Goal: Book appointment/travel/reservation: Book appointment/travel/reservation

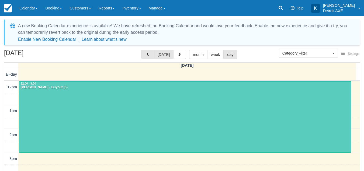
select select
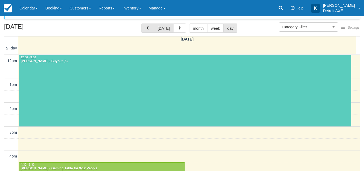
click at [149, 28] on button "button" at bounding box center [147, 27] width 13 height 9
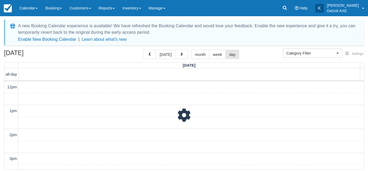
scroll to position [186, 0]
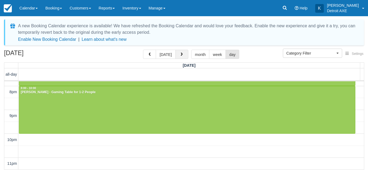
click at [180, 54] on span "button" at bounding box center [182, 55] width 4 height 4
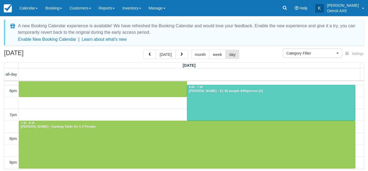
scroll to position [119, 0]
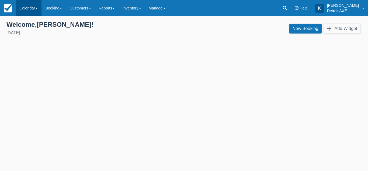
click at [35, 8] on link "Calendar" at bounding box center [29, 8] width 26 height 16
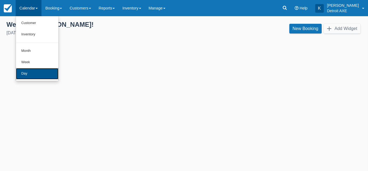
click at [31, 69] on link "Day" at bounding box center [37, 73] width 43 height 11
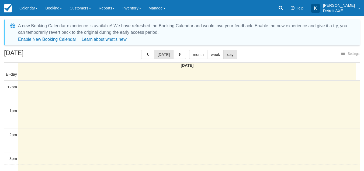
select select
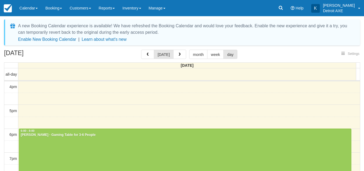
select select
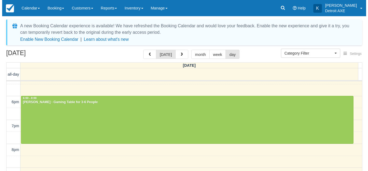
scroll to position [125, 0]
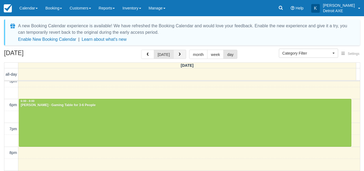
click at [181, 56] on button "button" at bounding box center [179, 54] width 13 height 9
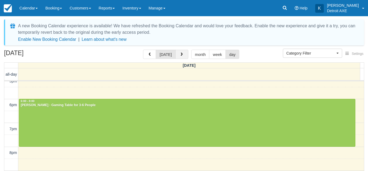
click at [181, 56] on span "button" at bounding box center [182, 55] width 4 height 4
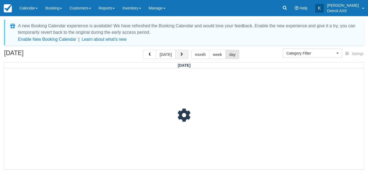
click at [181, 56] on span "button" at bounding box center [182, 55] width 4 height 4
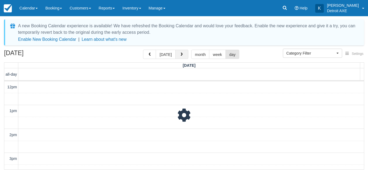
click at [181, 56] on span "button" at bounding box center [182, 55] width 4 height 4
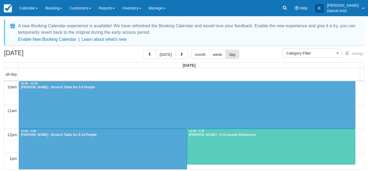
scroll to position [95, 0]
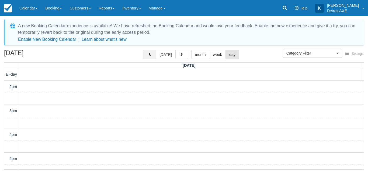
click at [152, 57] on button "button" at bounding box center [149, 54] width 13 height 9
click at [258, 51] on div "August 22, 2025 today month week day" at bounding box center [184, 56] width 360 height 12
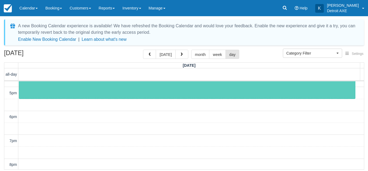
scroll to position [114, 0]
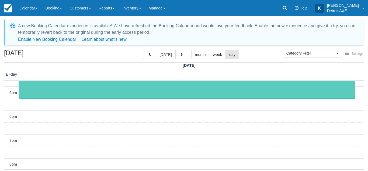
click at [193, 129] on div "12pm 1pm 2pm 3pm 4pm 5pm 6pm 7pm 8pm 9pm 10pm 11pm 4:00 - 5:30 Mark Palise - 5-…" at bounding box center [184, 105] width 360 height 274
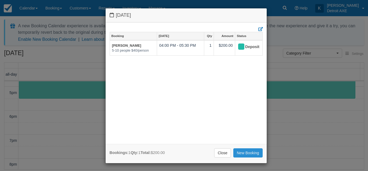
click at [244, 152] on link "New Booking" at bounding box center [248, 152] width 29 height 9
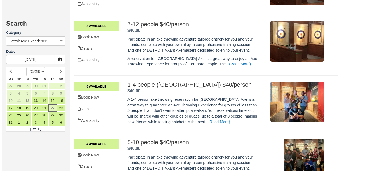
scroll to position [223, 0]
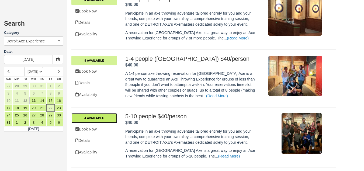
click at [98, 117] on link "4 Available" at bounding box center [94, 118] width 46 height 10
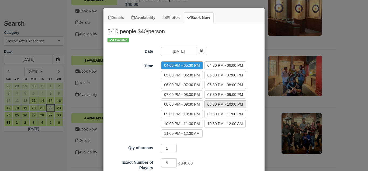
click at [221, 103] on label "08:30 PM - 10:00 PM" at bounding box center [226, 104] width 42 height 8
radio input "true"
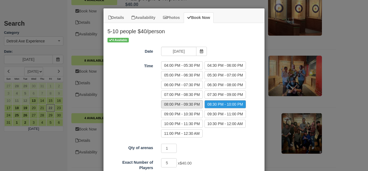
click at [188, 102] on label "08:00 PM - 09:30 PM" at bounding box center [182, 104] width 42 height 8
radio input "true"
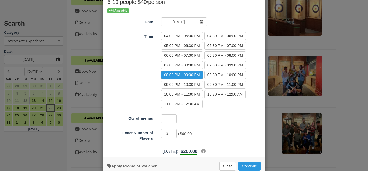
scroll to position [30, 0]
click at [173, 131] on input "6" at bounding box center [169, 132] width 16 height 9
click at [173, 131] on input "7" at bounding box center [169, 132] width 16 height 9
type input "8"
click at [173, 131] on input "8" at bounding box center [169, 132] width 16 height 9
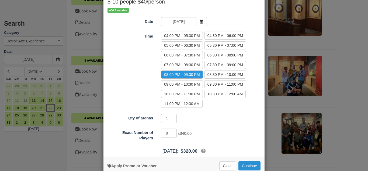
click at [246, 164] on button "Continue" at bounding box center [250, 165] width 22 height 9
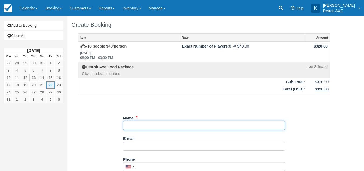
click at [151, 124] on input "Name" at bounding box center [204, 125] width 162 height 9
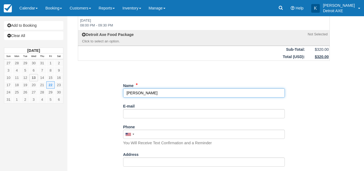
scroll to position [33, 0]
type input "Elizabeth Welch"
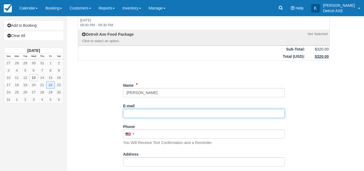
click at [136, 112] on input "E-mail" at bounding box center [204, 113] width 162 height 9
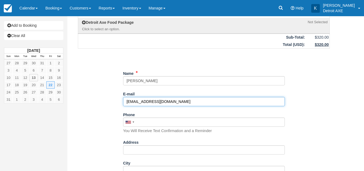
scroll to position [45, 0]
type input "ladynatas420@gmail.com"
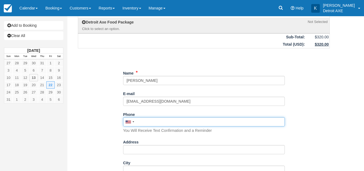
click at [192, 122] on input "Phone" at bounding box center [204, 121] width 162 height 9
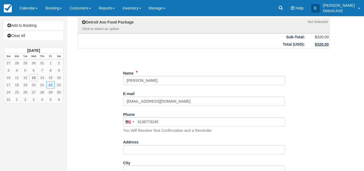
type input "(313) 877-3245"
click at [99, 122] on div "Item Rate Amount 5-10 people $40/person Fri Aug 22, 2025 08:00 PM - 09:30 PM Ex…" at bounding box center [203, 168] width 265 height 359
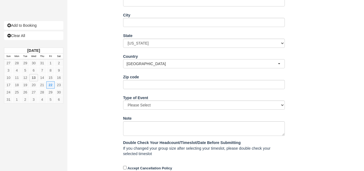
scroll to position [235, 0]
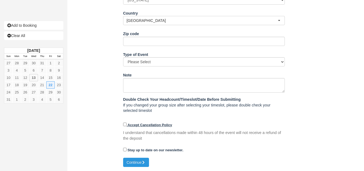
click at [143, 126] on strong "Accept Cancellation Policy" at bounding box center [150, 125] width 45 height 4
click at [127, 126] on input "Accept Cancellation Policy" at bounding box center [125, 124] width 4 height 4
checkbox input "true"
click at [142, 160] on button "Continue" at bounding box center [136, 161] width 26 height 9
type input "+13138773245"
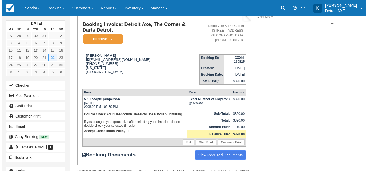
scroll to position [37, 0]
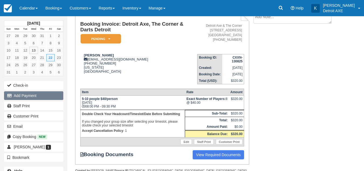
click at [46, 98] on button "Add Payment" at bounding box center [33, 95] width 59 height 9
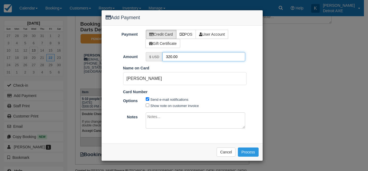
click at [183, 55] on input "320.00" at bounding box center [204, 56] width 83 height 9
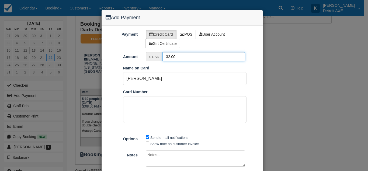
type input "32.00"
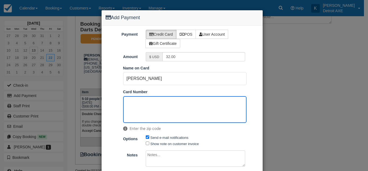
scroll to position [36, 0]
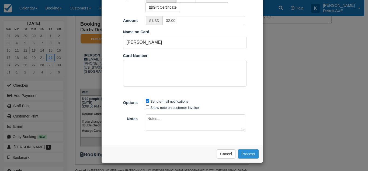
click at [246, 152] on button "Process" at bounding box center [248, 153] width 21 height 9
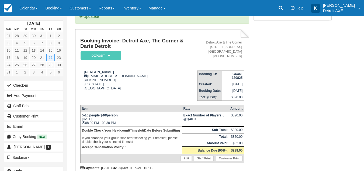
scroll to position [45, 0]
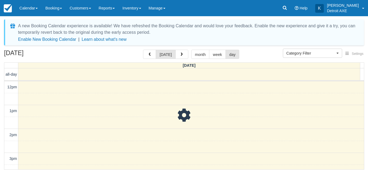
select select
click at [182, 56] on span "button" at bounding box center [182, 55] width 4 height 4
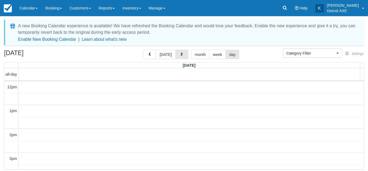
click at [182, 56] on span "button" at bounding box center [182, 55] width 4 height 4
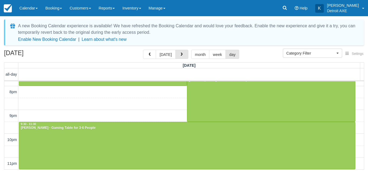
click at [182, 56] on span "button" at bounding box center [182, 55] width 4 height 4
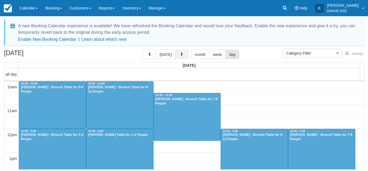
click at [181, 54] on span "button" at bounding box center [182, 55] width 4 height 4
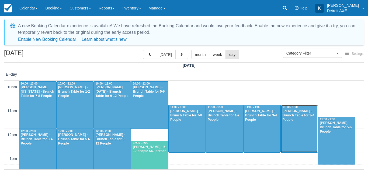
click at [286, 120] on div "[PERSON_NAME] - Brunch Table for 3-4 People" at bounding box center [299, 115] width 34 height 13
select select
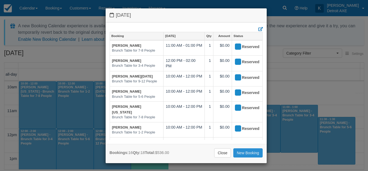
click at [239, 156] on link "New Booking" at bounding box center [248, 152] width 29 height 9
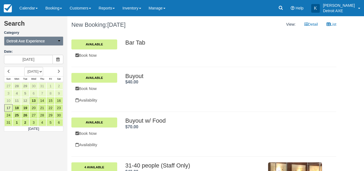
click at [52, 38] on button "Detroit Axe Experience" at bounding box center [33, 40] width 59 height 9
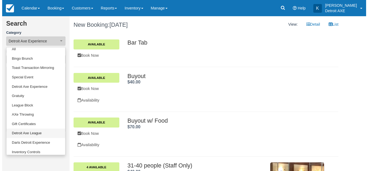
scroll to position [4, 0]
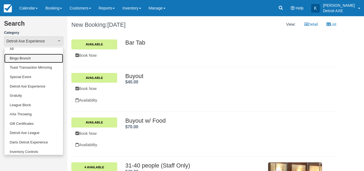
click at [39, 58] on link "Bingo Brunch" at bounding box center [33, 58] width 59 height 9
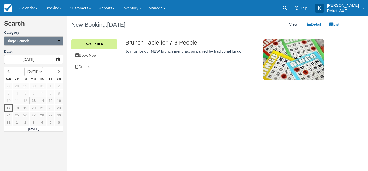
click at [52, 37] on button "Bingo Brunch" at bounding box center [33, 40] width 59 height 9
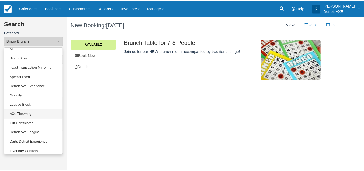
scroll to position [44, 0]
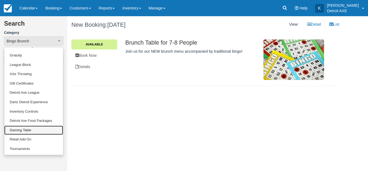
click at [30, 132] on link "Gaming Table" at bounding box center [33, 129] width 59 height 9
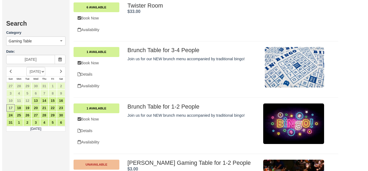
scroll to position [710, 0]
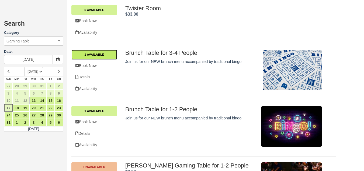
click at [111, 52] on link "1 Available" at bounding box center [94, 55] width 46 height 10
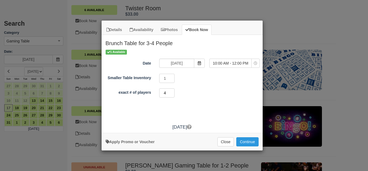
type input "4"
click at [171, 91] on input "4" at bounding box center [167, 92] width 16 height 9
click at [248, 139] on button "Continue" at bounding box center [247, 141] width 22 height 9
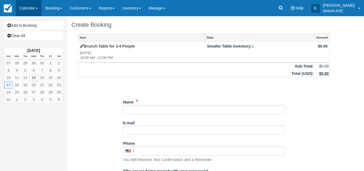
click at [30, 15] on link "Calendar" at bounding box center [29, 8] width 26 height 16
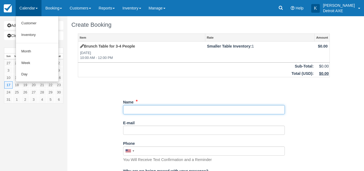
click at [140, 111] on input "Name" at bounding box center [204, 109] width 162 height 9
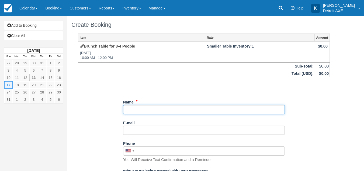
paste input "Michele atwell"
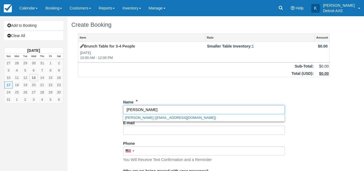
type input "Michele atwell"
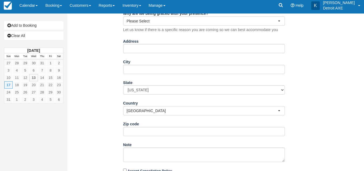
scroll to position [203, 0]
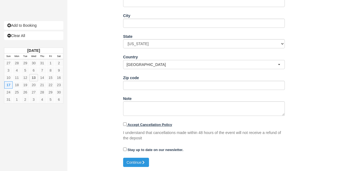
click at [137, 125] on strong "Accept Cancellation Policy" at bounding box center [150, 124] width 45 height 4
click at [127, 125] on input "Accept Cancellation Policy" at bounding box center [125, 124] width 4 height 4
checkbox input "true"
click at [138, 159] on button "Continue" at bounding box center [136, 161] width 26 height 9
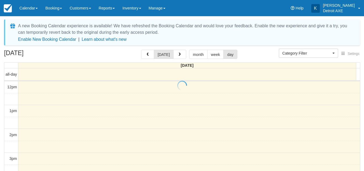
select select
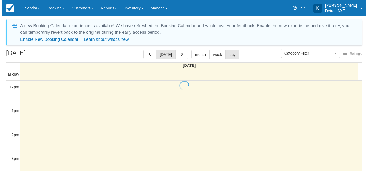
scroll to position [119, 0]
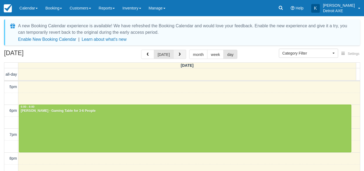
click at [184, 55] on button "button" at bounding box center [179, 54] width 13 height 9
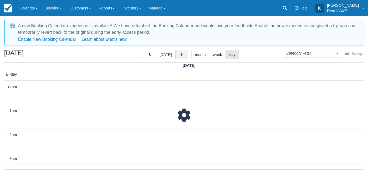
scroll to position [119, 0]
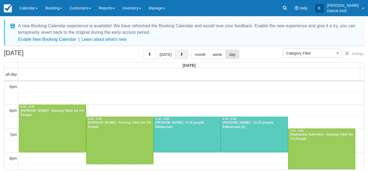
click at [183, 59] on button "button" at bounding box center [182, 54] width 13 height 9
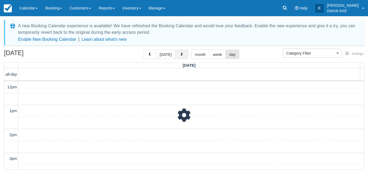
scroll to position [119, 0]
click at [183, 59] on button "button" at bounding box center [182, 54] width 13 height 9
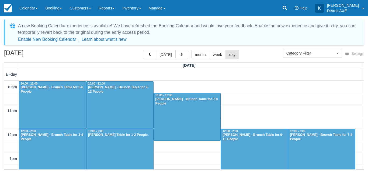
scroll to position [119, 0]
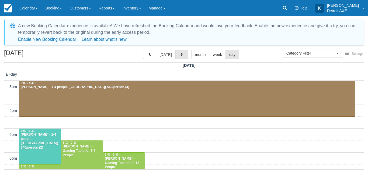
click at [182, 52] on button "button" at bounding box center [182, 54] width 13 height 9
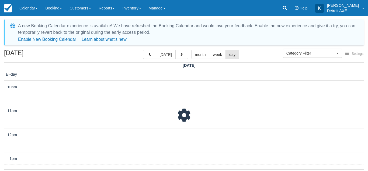
scroll to position [167, 0]
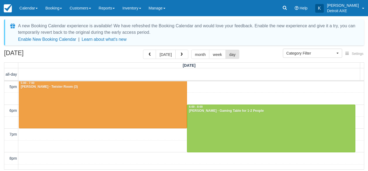
click at [182, 52] on button "button" at bounding box center [182, 54] width 13 height 9
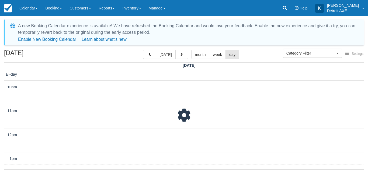
scroll to position [167, 0]
click at [150, 52] on button "button" at bounding box center [149, 54] width 13 height 9
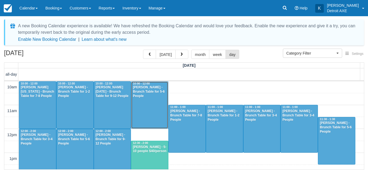
click at [157, 102] on div at bounding box center [149, 104] width 37 height 47
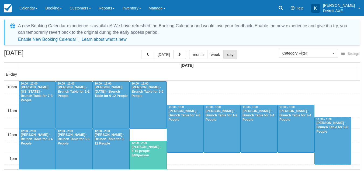
select select
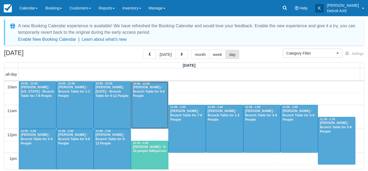
click at [158, 110] on div at bounding box center [149, 104] width 37 height 47
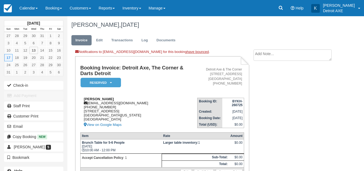
drag, startPoint x: 114, startPoint y: 97, endPoint x: 84, endPoint y: 97, distance: 29.7
click at [84, 97] on div "[PERSON_NAME] [PERSON_NAME][EMAIL_ADDRESS][DOMAIN_NAME] 1 (815) 540-1060 [STREE…" at bounding box center [138, 112] width 117 height 31
copy strong "[PERSON_NAME]"
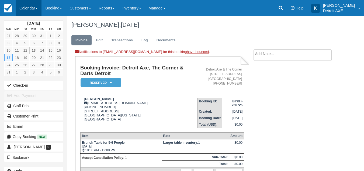
click at [34, 9] on link "Calendar" at bounding box center [29, 8] width 26 height 16
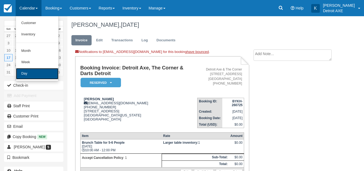
click at [29, 71] on link "Day" at bounding box center [37, 73] width 43 height 11
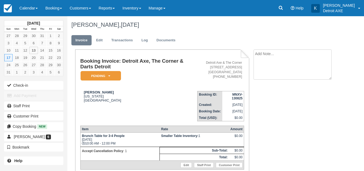
click at [271, 59] on textarea at bounding box center [293, 64] width 78 height 30
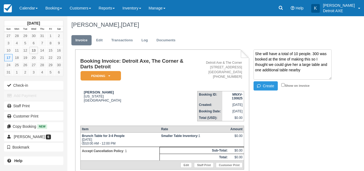
click at [297, 60] on textarea "She will have a total of 10 people. 300 was booked at the time of making this s…" at bounding box center [293, 64] width 78 height 30
type textarea "She will have a total of 10 people. 300 was booked at the time of booking this …"
click at [258, 89] on button "Create" at bounding box center [266, 85] width 24 height 9
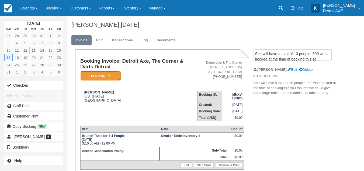
click at [109, 78] on em "Pending" at bounding box center [101, 75] width 40 height 9
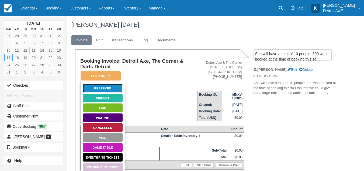
click at [107, 85] on link "Reserved" at bounding box center [103, 87] width 40 height 9
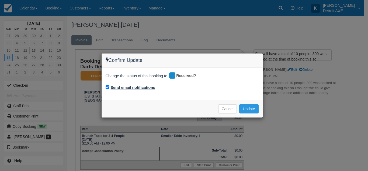
click at [149, 88] on label "Send email notifications" at bounding box center [133, 88] width 45 height 6
click at [109, 88] on input "Send email notifications" at bounding box center [108, 87] width 4 height 4
checkbox input "false"
click at [250, 109] on button "Update" at bounding box center [248, 108] width 19 height 9
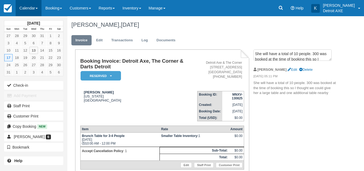
click at [36, 2] on link "Calendar" at bounding box center [29, 8] width 26 height 16
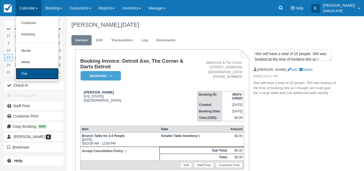
click at [29, 71] on link "Day" at bounding box center [37, 73] width 43 height 11
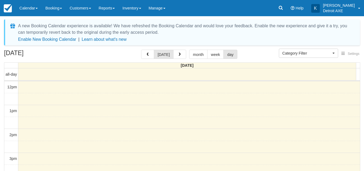
select select
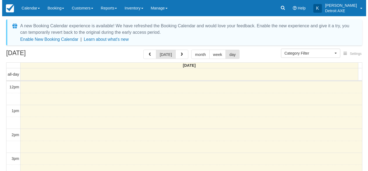
scroll to position [119, 0]
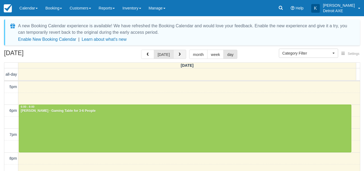
click at [178, 53] on span "button" at bounding box center [180, 55] width 4 height 4
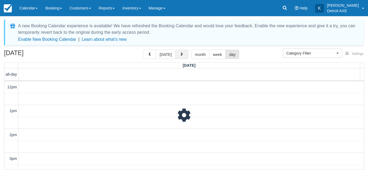
click at [178, 53] on button "button" at bounding box center [182, 54] width 13 height 9
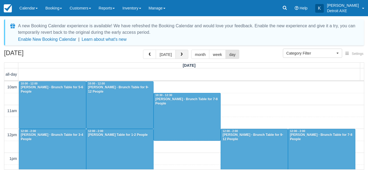
click at [184, 52] on button "button" at bounding box center [182, 54] width 13 height 9
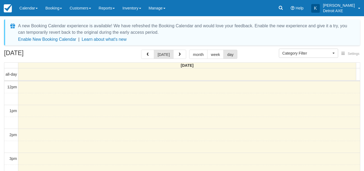
select select
